Goal: Task Accomplishment & Management: Use online tool/utility

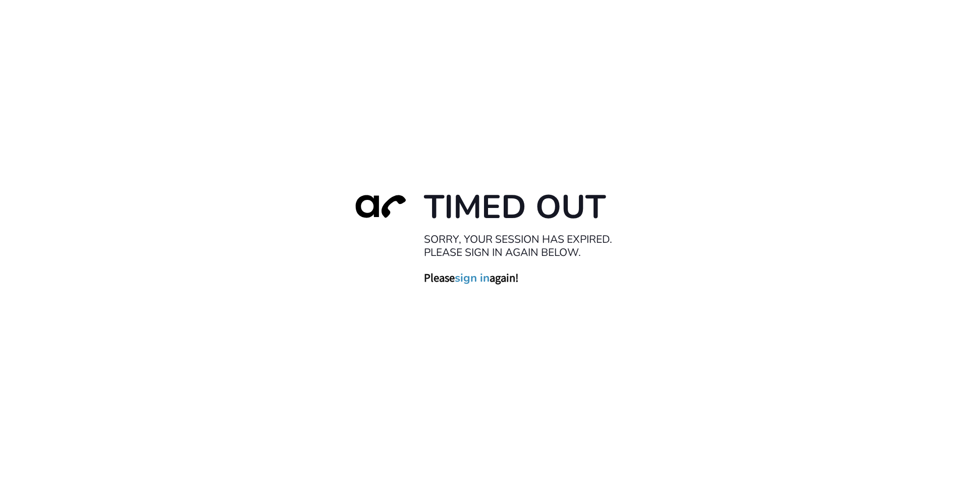
click at [474, 275] on link "sign in" at bounding box center [472, 278] width 35 height 14
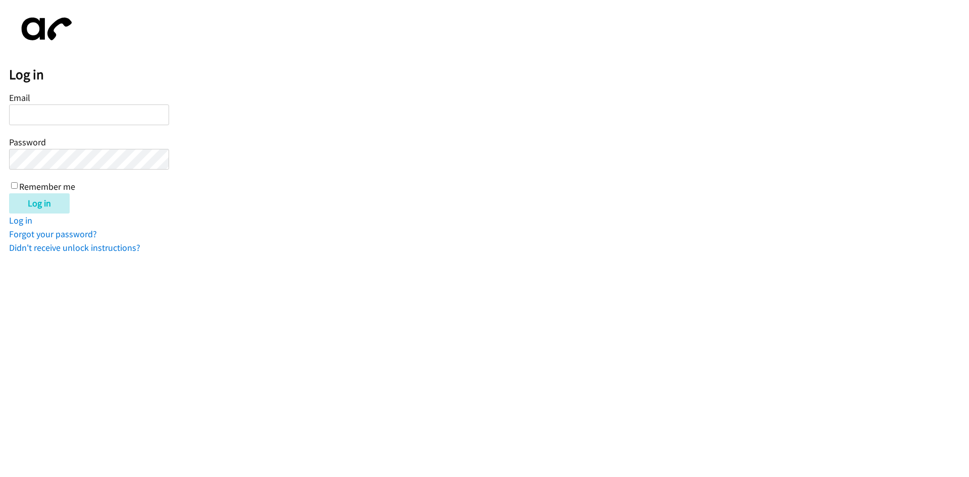
click at [57, 118] on input "Email" at bounding box center [89, 114] width 160 height 21
type input "[EMAIL_ADDRESS][DOMAIN_NAME]"
click at [12, 185] on input "Remember me" at bounding box center [14, 185] width 7 height 7
checkbox input "true"
click at [25, 199] on input "Log in" at bounding box center [39, 203] width 61 height 20
